Goal: Go to known website: Go to known website

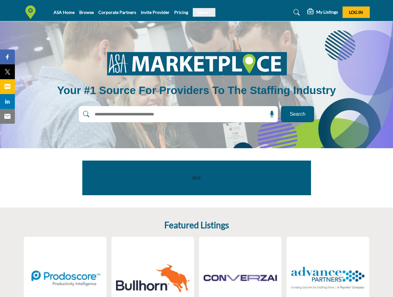
click at [202, 12] on link "More" at bounding box center [204, 12] width 23 height 9
click at [356, 12] on span "Log In" at bounding box center [356, 12] width 14 height 5
click at [270, 114] on icon at bounding box center [272, 114] width 6 height 6
click at [7, 57] on span "Share" at bounding box center [11, 56] width 18 height 7
type input "**********"
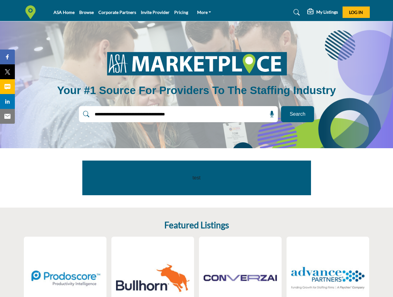
click at [7, 72] on span "Tweet" at bounding box center [11, 71] width 18 height 7
click at [7, 87] on span "Share" at bounding box center [11, 86] width 18 height 7
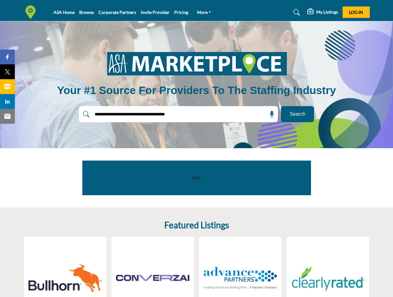
click at [7, 102] on span "Share" at bounding box center [11, 101] width 18 height 7
click at [7, 116] on span "Email" at bounding box center [10, 116] width 17 height 7
